Goal: Information Seeking & Learning: Learn about a topic

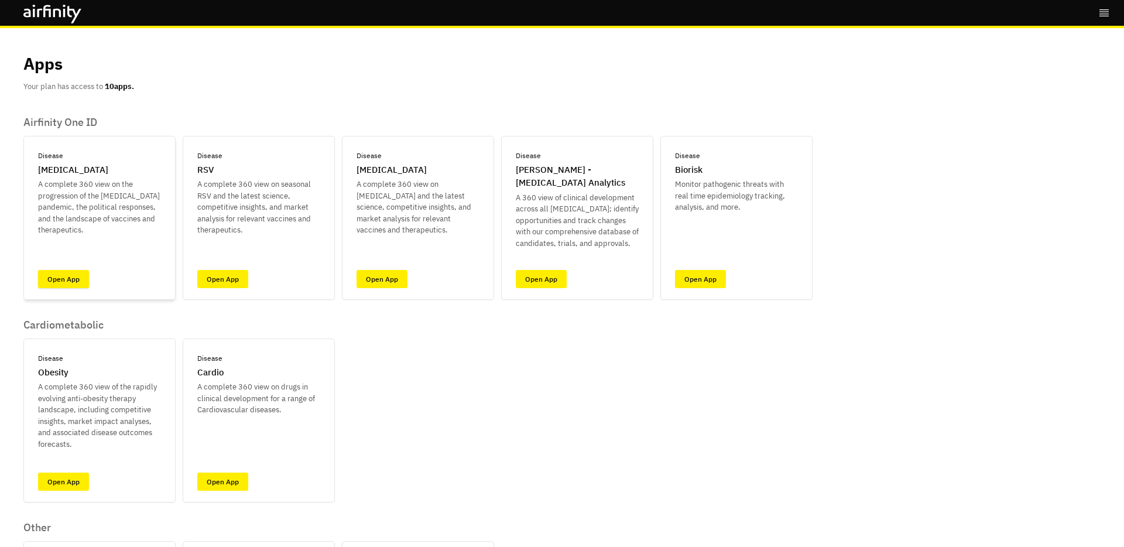
click at [56, 280] on link "Open App" at bounding box center [63, 279] width 51 height 18
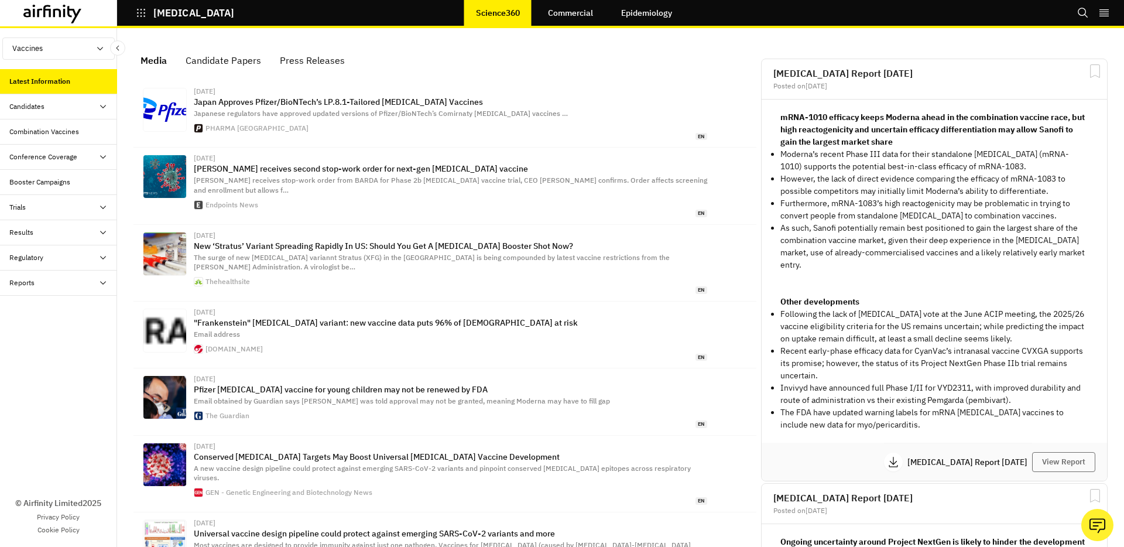
scroll to position [754, 351]
click at [629, 13] on link "Epidemiology" at bounding box center [647, 13] width 74 height 28
